Goal: Task Accomplishment & Management: Use online tool/utility

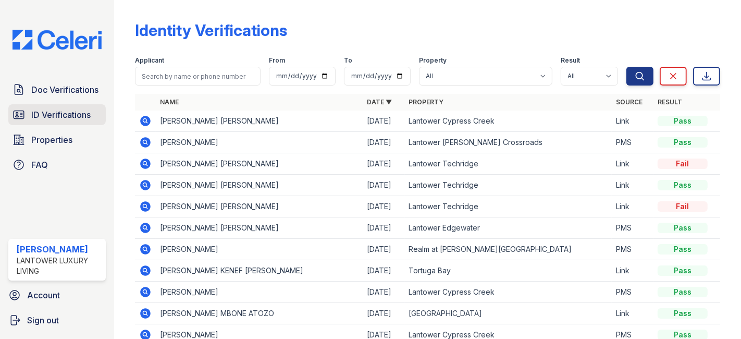
click at [54, 110] on span "ID Verifications" at bounding box center [60, 114] width 59 height 13
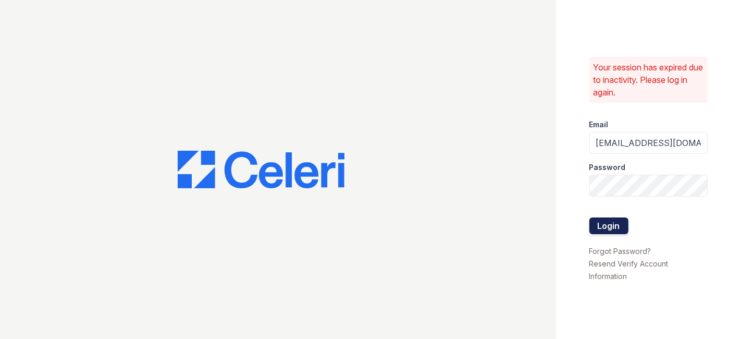
click at [607, 226] on button "Login" at bounding box center [608, 225] width 39 height 17
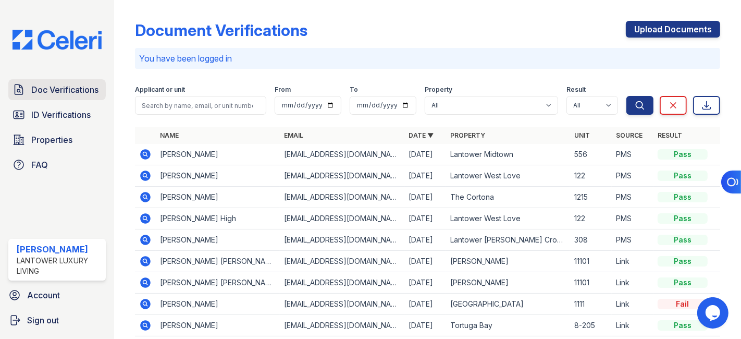
click at [80, 87] on span "Doc Verifications" at bounding box center [64, 89] width 67 height 13
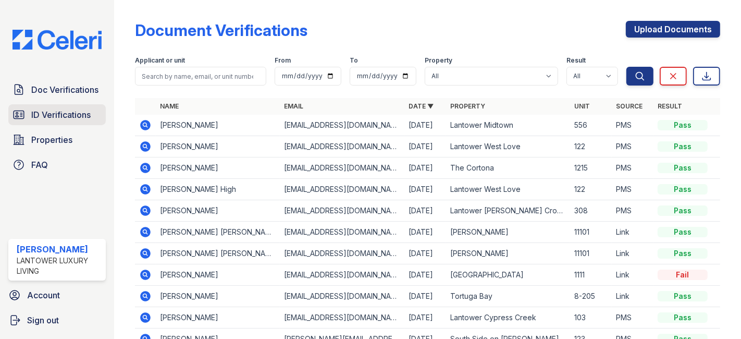
click at [62, 112] on span "ID Verifications" at bounding box center [60, 114] width 59 height 13
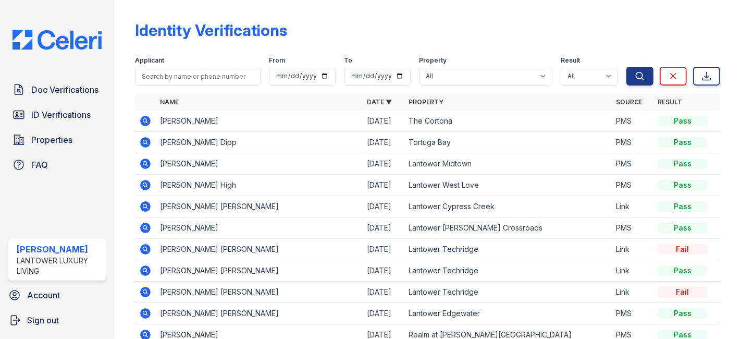
click at [61, 87] on span "Doc Verifications" at bounding box center [64, 89] width 67 height 13
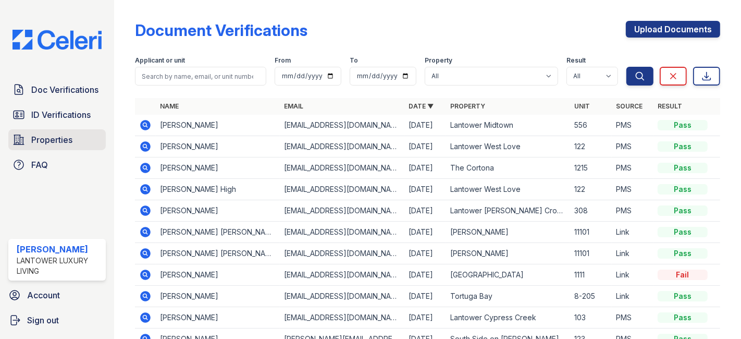
click at [52, 138] on span "Properties" at bounding box center [51, 139] width 41 height 13
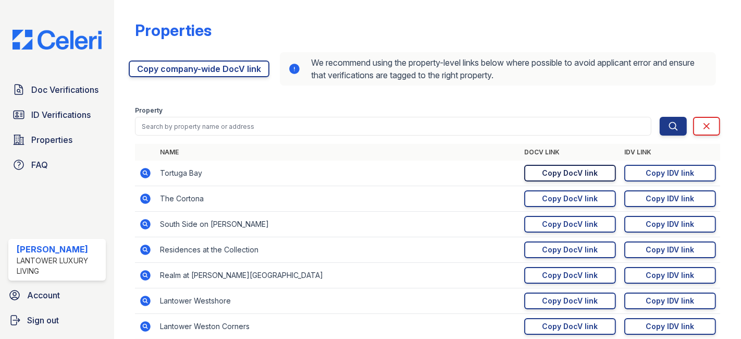
click at [560, 166] on link "Copy DocV link Copy link" at bounding box center [570, 173] width 92 height 17
click at [655, 169] on div "Copy IDV link" at bounding box center [670, 173] width 48 height 10
click at [58, 93] on span "Doc Verifications" at bounding box center [64, 89] width 67 height 13
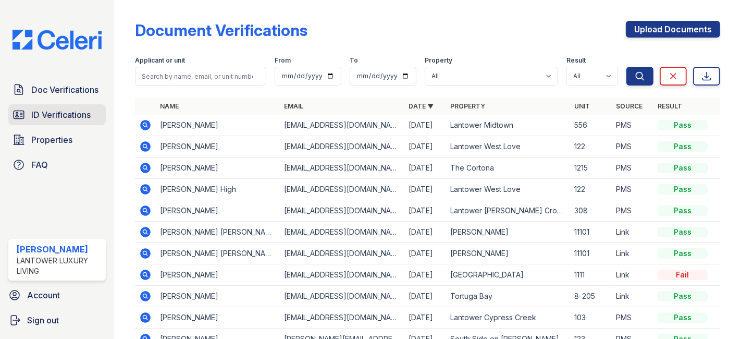
click at [69, 108] on span "ID Verifications" at bounding box center [60, 114] width 59 height 13
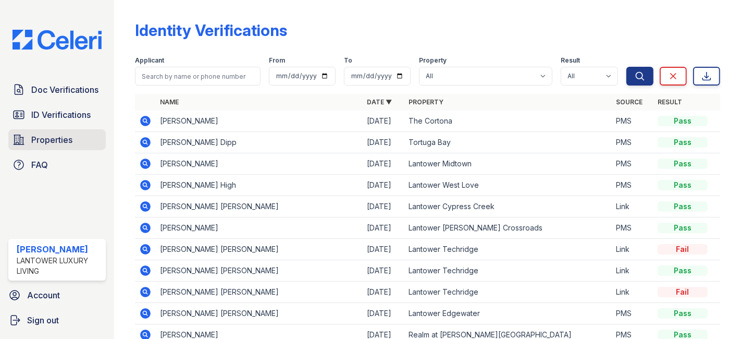
click at [43, 140] on span "Properties" at bounding box center [51, 139] width 41 height 13
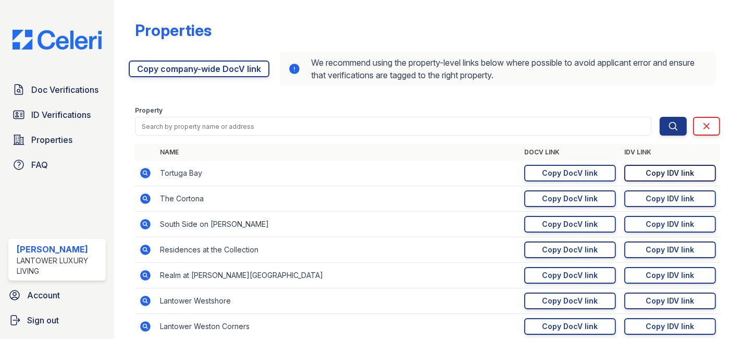
click at [649, 169] on div "Copy IDV link" at bounding box center [670, 173] width 48 height 10
click at [649, 168] on div "Copy IDV link" at bounding box center [670, 173] width 48 height 10
click at [63, 110] on span "ID Verifications" at bounding box center [60, 114] width 59 height 13
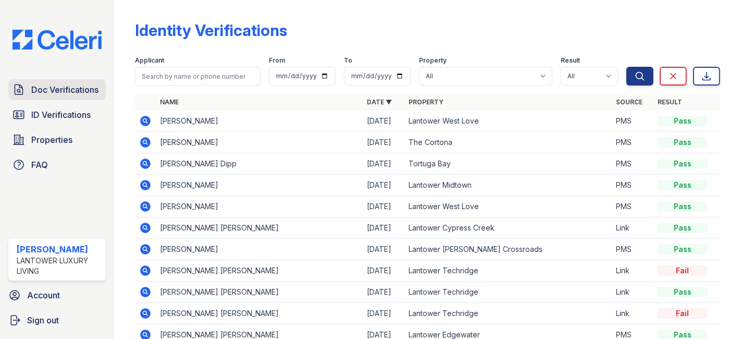
click at [53, 89] on span "Doc Verifications" at bounding box center [64, 89] width 67 height 13
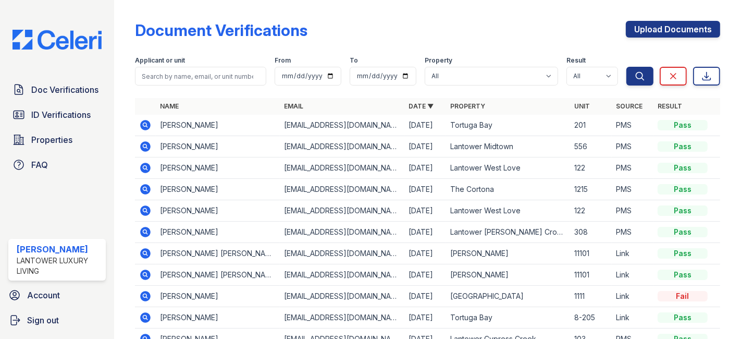
click at [143, 126] on icon at bounding box center [145, 125] width 10 height 10
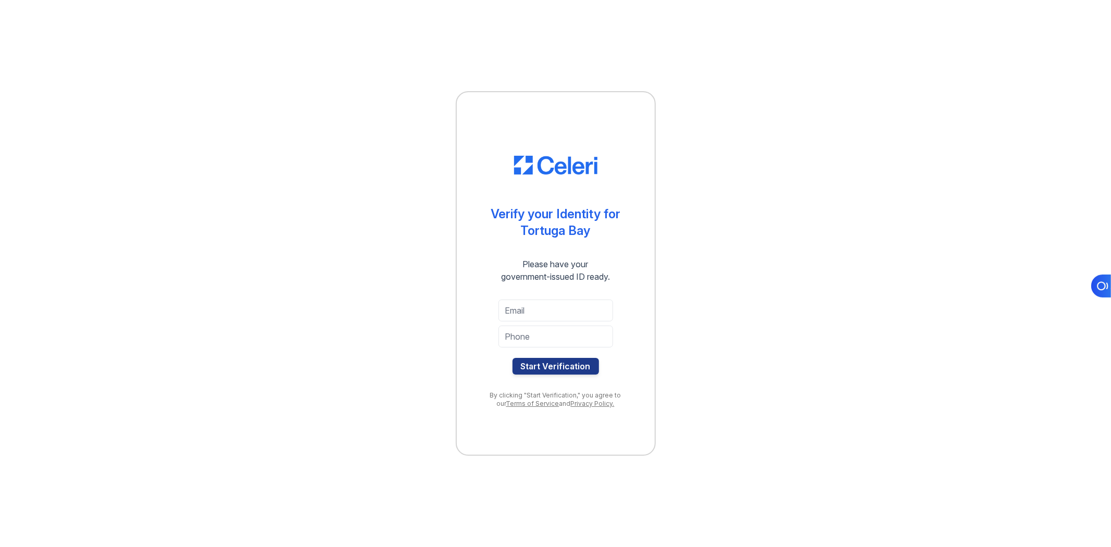
click at [912, 238] on div "Verify your Identity for Tortuga Bay Please have your government-issued ID read…" at bounding box center [556, 273] width 1078 height 547
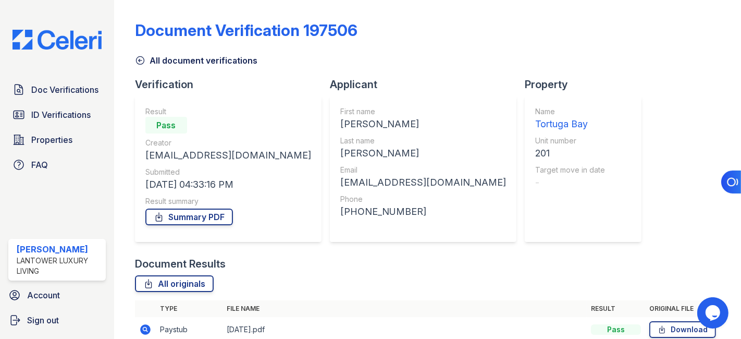
scroll to position [100, 0]
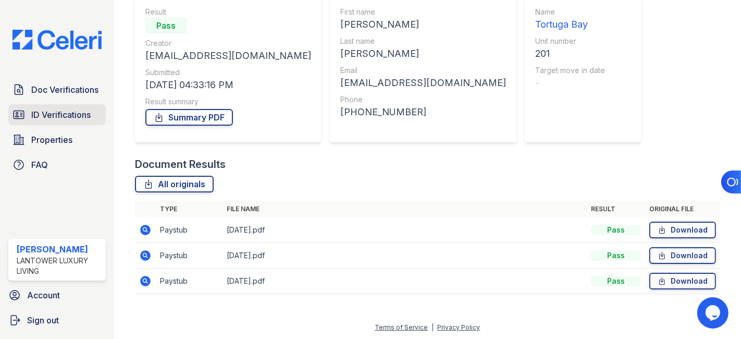
click at [68, 112] on span "ID Verifications" at bounding box center [60, 114] width 59 height 13
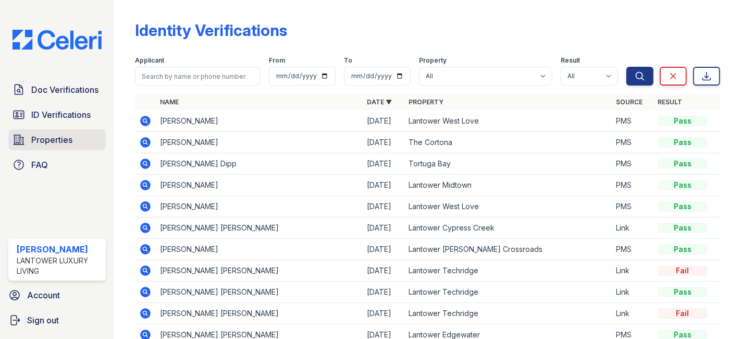
click at [52, 140] on span "Properties" at bounding box center [51, 139] width 41 height 13
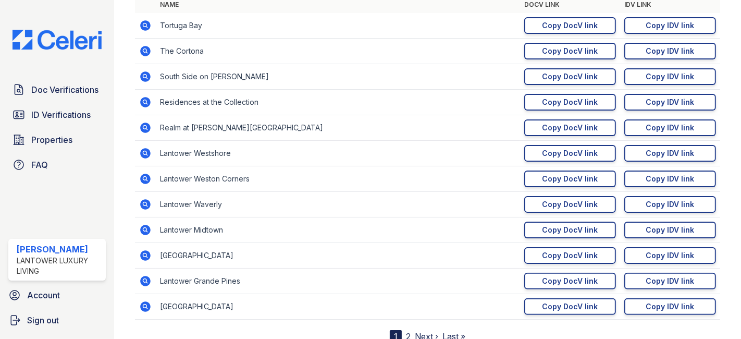
scroll to position [174, 0]
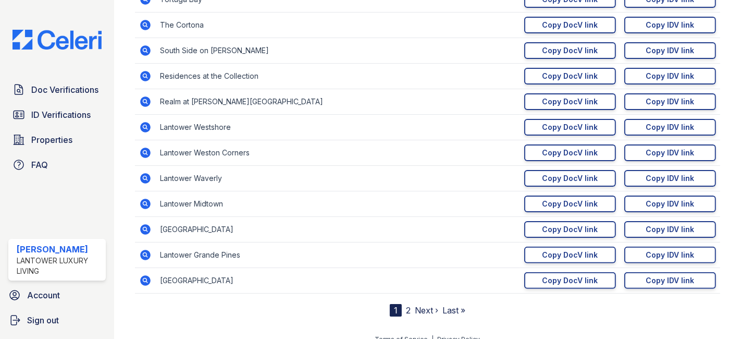
click at [406, 307] on link "2" at bounding box center [408, 310] width 5 height 10
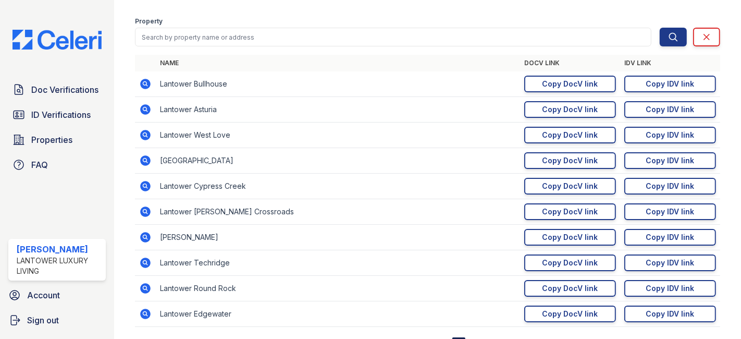
scroll to position [116, 0]
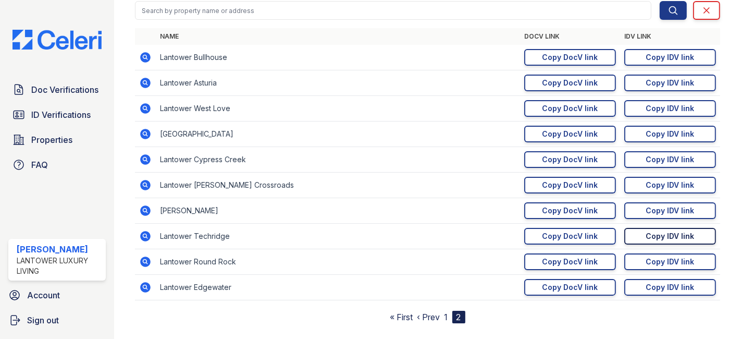
click at [653, 233] on div "Copy IDV link" at bounding box center [670, 236] width 48 height 10
click at [549, 233] on div "Copy DocV link" at bounding box center [570, 236] width 56 height 10
click at [658, 236] on div "Copy IDV link" at bounding box center [670, 236] width 48 height 10
click at [60, 113] on span "ID Verifications" at bounding box center [60, 114] width 59 height 13
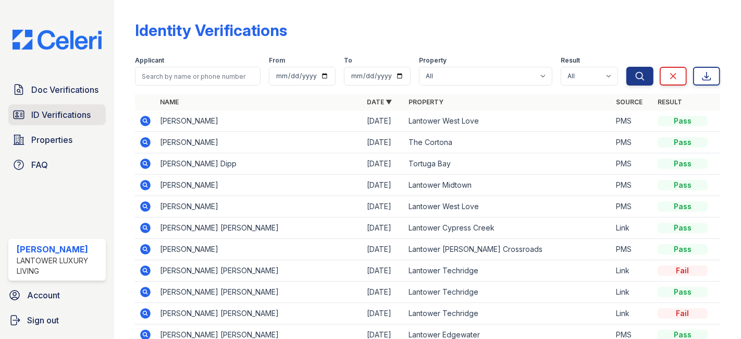
click at [58, 114] on span "ID Verifications" at bounding box center [60, 114] width 59 height 13
click at [57, 118] on span "ID Verifications" at bounding box center [60, 114] width 59 height 13
click at [56, 118] on span "ID Verifications" at bounding box center [60, 114] width 59 height 13
click at [56, 91] on span "Doc Verifications" at bounding box center [64, 89] width 67 height 13
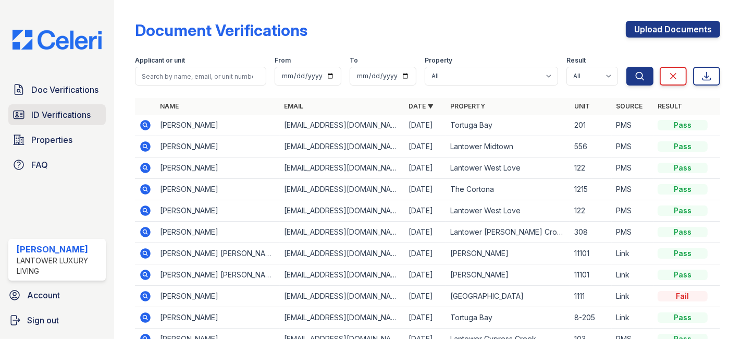
click at [62, 114] on span "ID Verifications" at bounding box center [60, 114] width 59 height 13
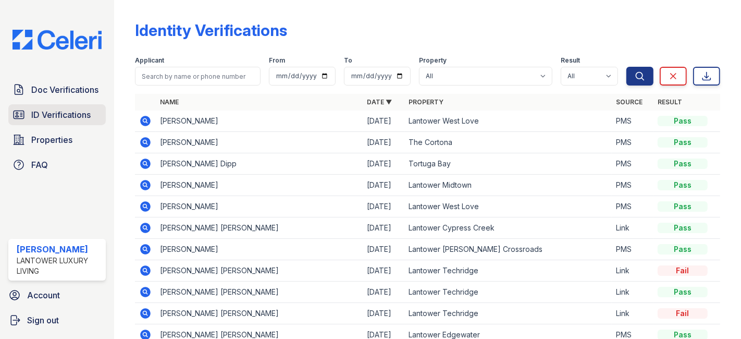
click at [56, 114] on span "ID Verifications" at bounding box center [60, 114] width 59 height 13
click at [61, 115] on span "ID Verifications" at bounding box center [60, 114] width 59 height 13
click at [60, 114] on span "ID Verifications" at bounding box center [60, 114] width 59 height 13
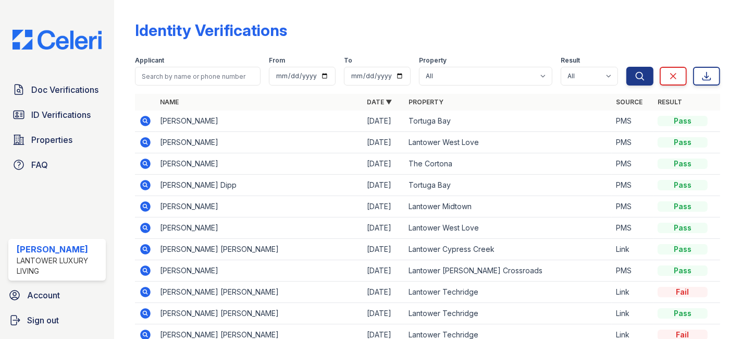
click at [145, 122] on icon at bounding box center [145, 121] width 13 height 13
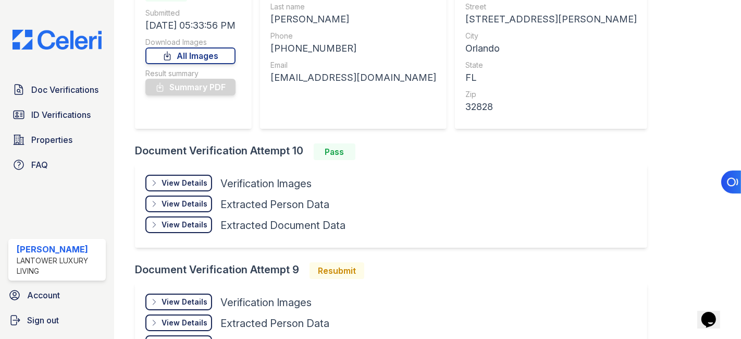
scroll to position [116, 0]
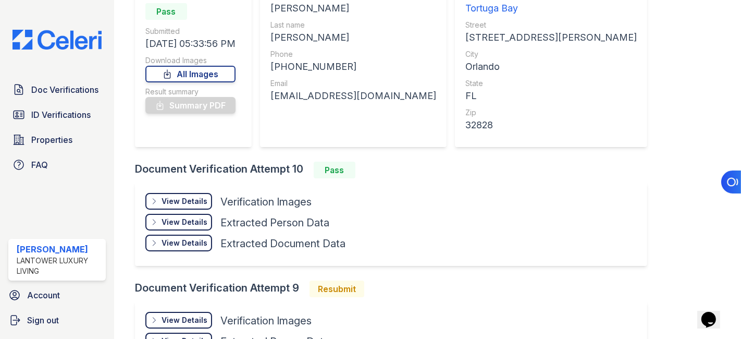
click at [192, 198] on div "View Details" at bounding box center [185, 201] width 46 height 10
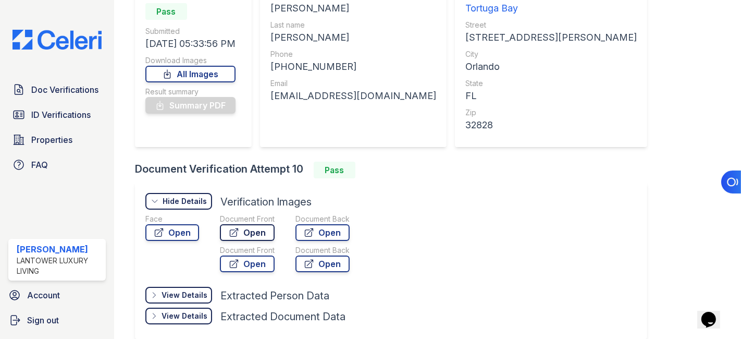
click at [249, 228] on link "Open" at bounding box center [247, 232] width 55 height 17
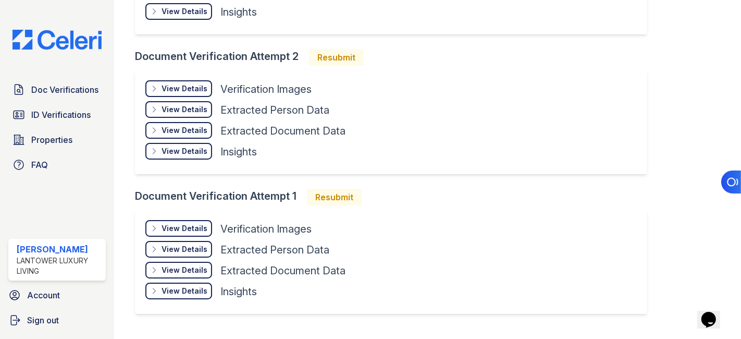
scroll to position [1401, 0]
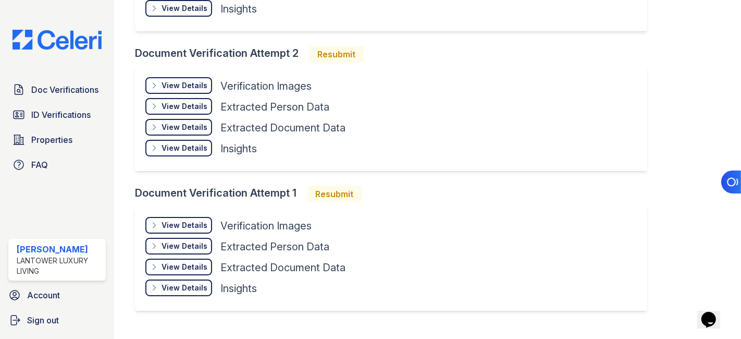
click at [193, 220] on div "View Details" at bounding box center [185, 225] width 46 height 10
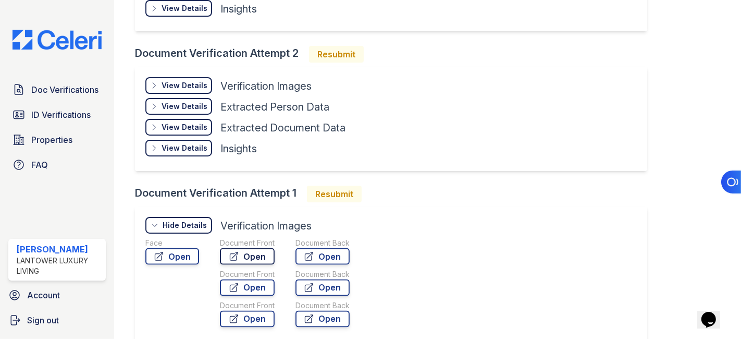
click at [244, 248] on link "Open" at bounding box center [247, 256] width 55 height 17
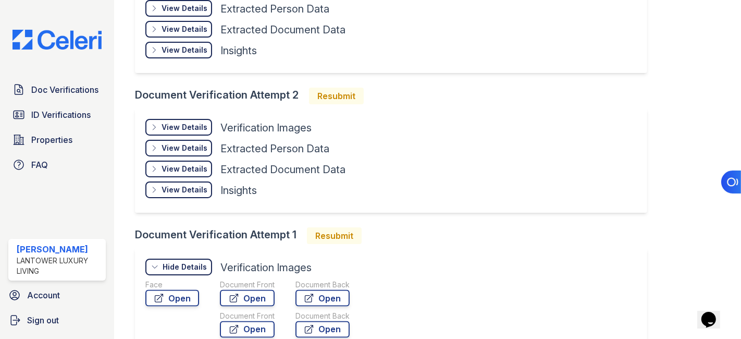
scroll to position [1343, 0]
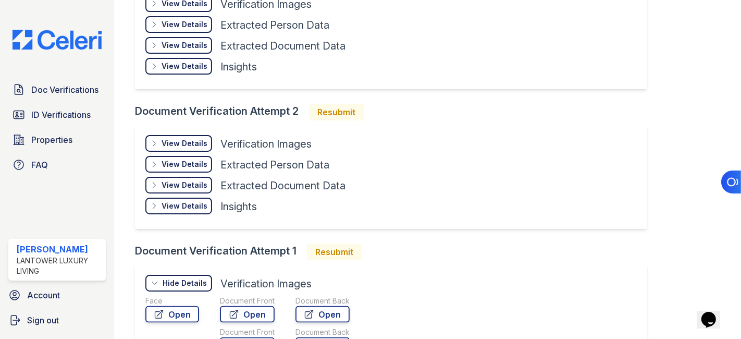
click at [196, 138] on div "View Details" at bounding box center [185, 143] width 46 height 10
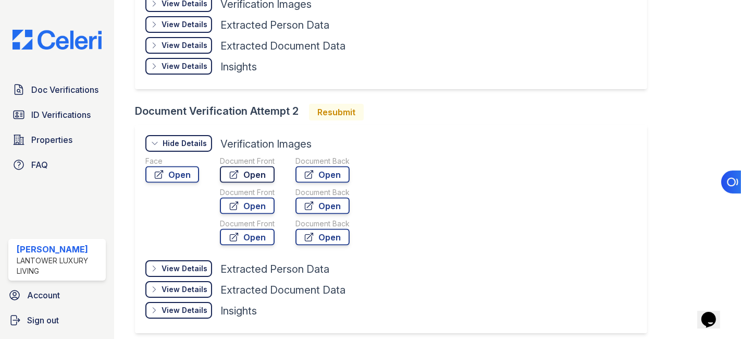
click at [246, 166] on link "Open" at bounding box center [247, 174] width 55 height 17
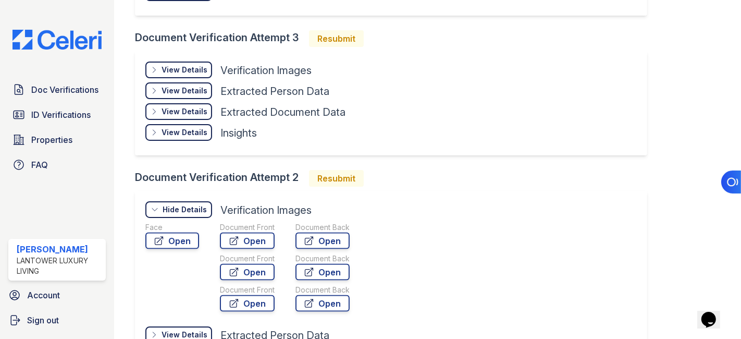
scroll to position [1169, 0]
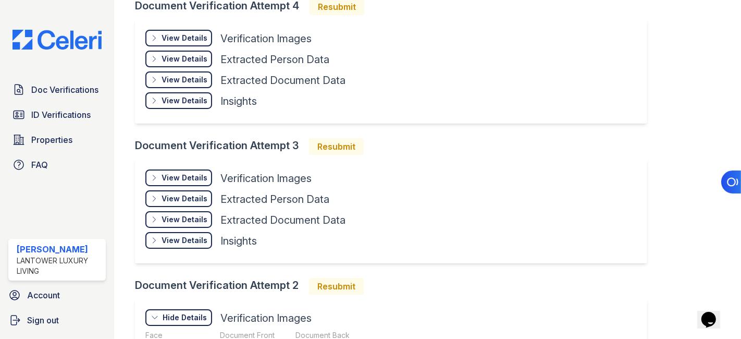
click at [190, 172] on div "View Details" at bounding box center [185, 177] width 46 height 10
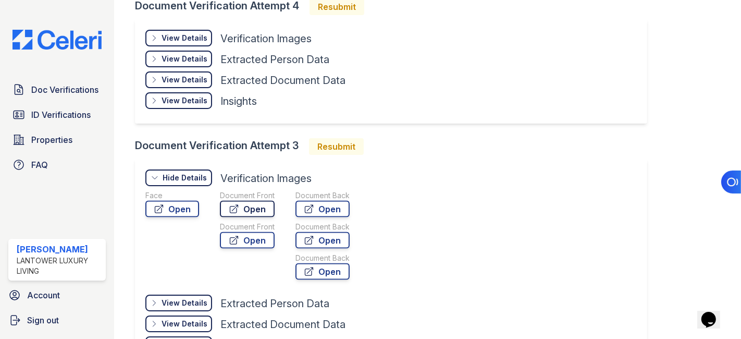
click at [241, 201] on link "Open" at bounding box center [247, 209] width 55 height 17
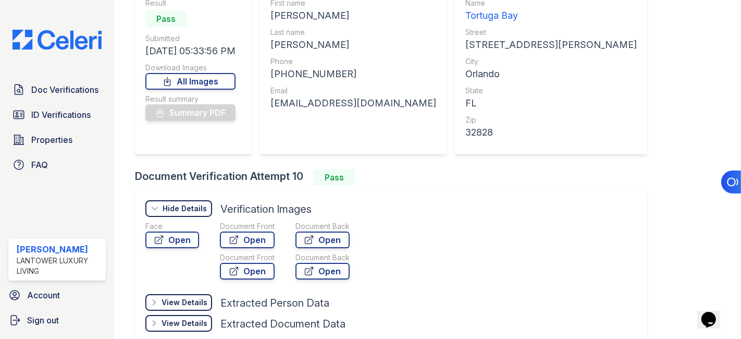
scroll to position [127, 0]
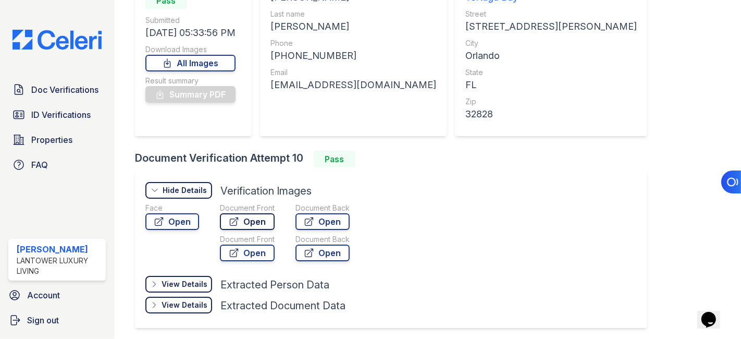
click at [245, 220] on link "Open" at bounding box center [247, 221] width 55 height 17
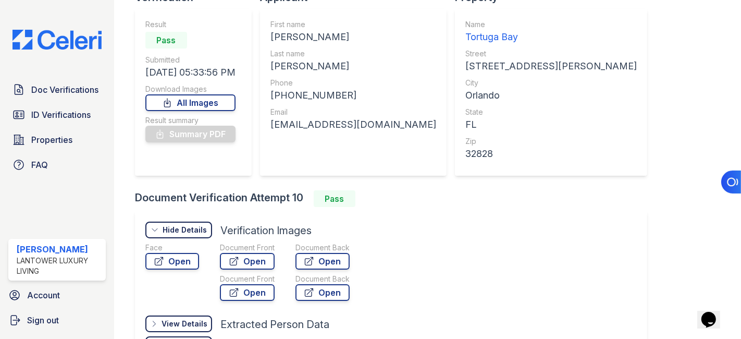
scroll to position [69, 0]
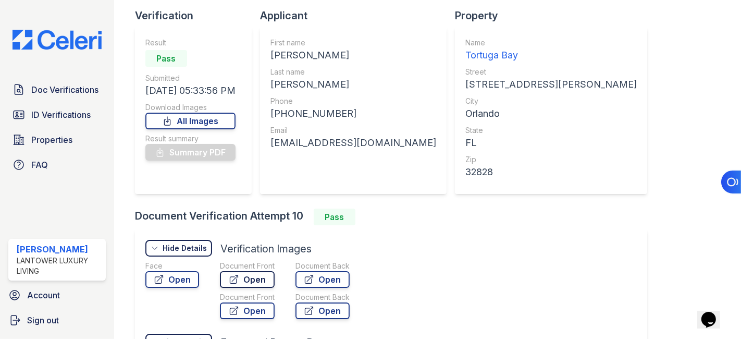
click at [253, 277] on link "Open" at bounding box center [247, 279] width 55 height 17
click at [57, 108] on span "ID Verifications" at bounding box center [60, 114] width 59 height 13
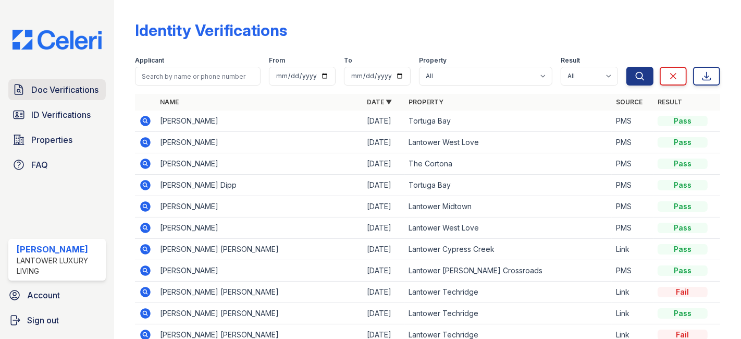
click at [61, 89] on span "Doc Verifications" at bounding box center [64, 89] width 67 height 13
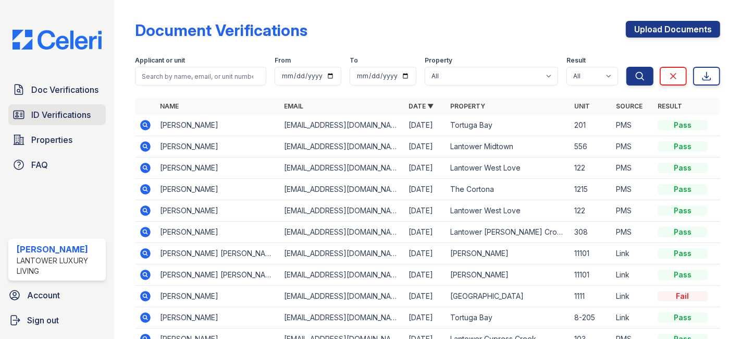
click at [64, 116] on span "ID Verifications" at bounding box center [60, 114] width 59 height 13
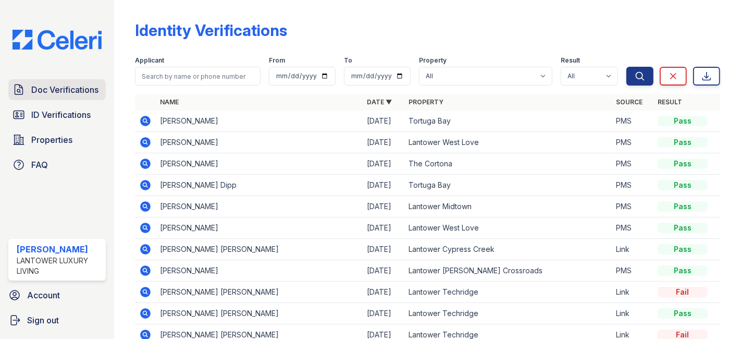
click at [58, 90] on span "Doc Verifications" at bounding box center [64, 89] width 67 height 13
